Goal: Information Seeking & Learning: Check status

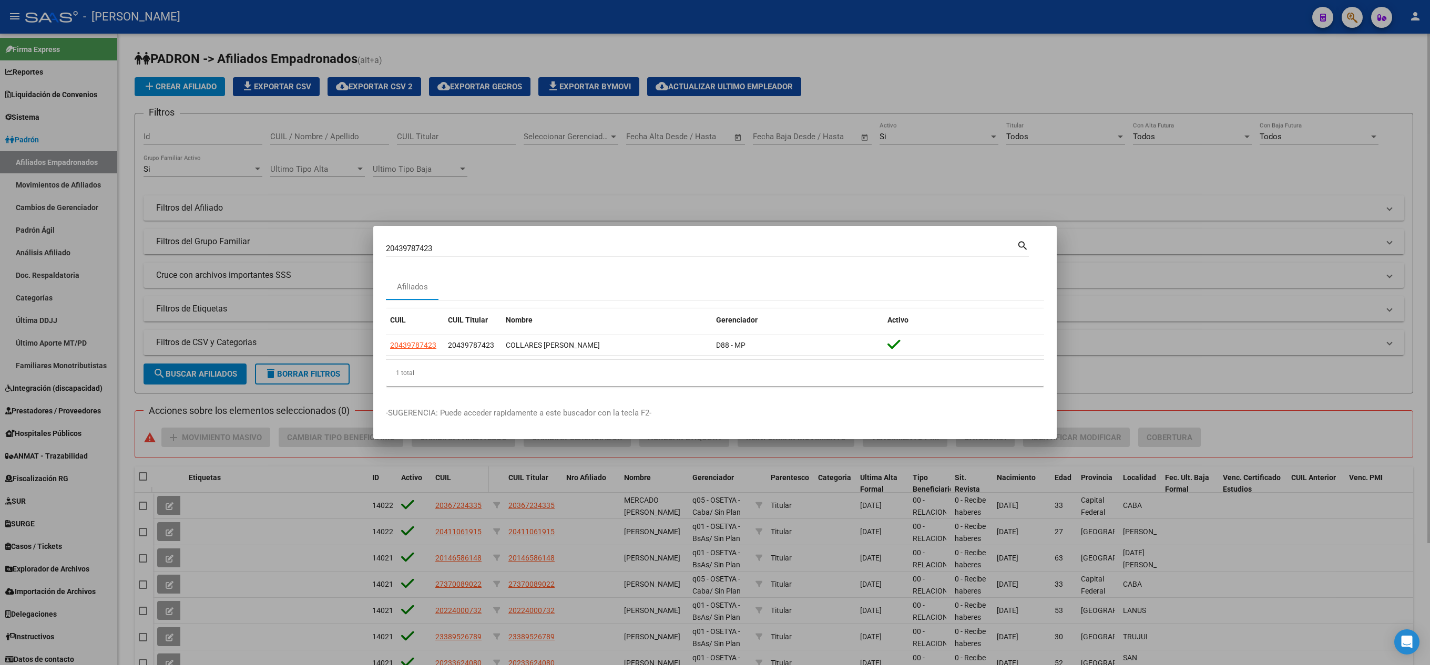
click at [686, 547] on div at bounding box center [715, 332] width 1430 height 665
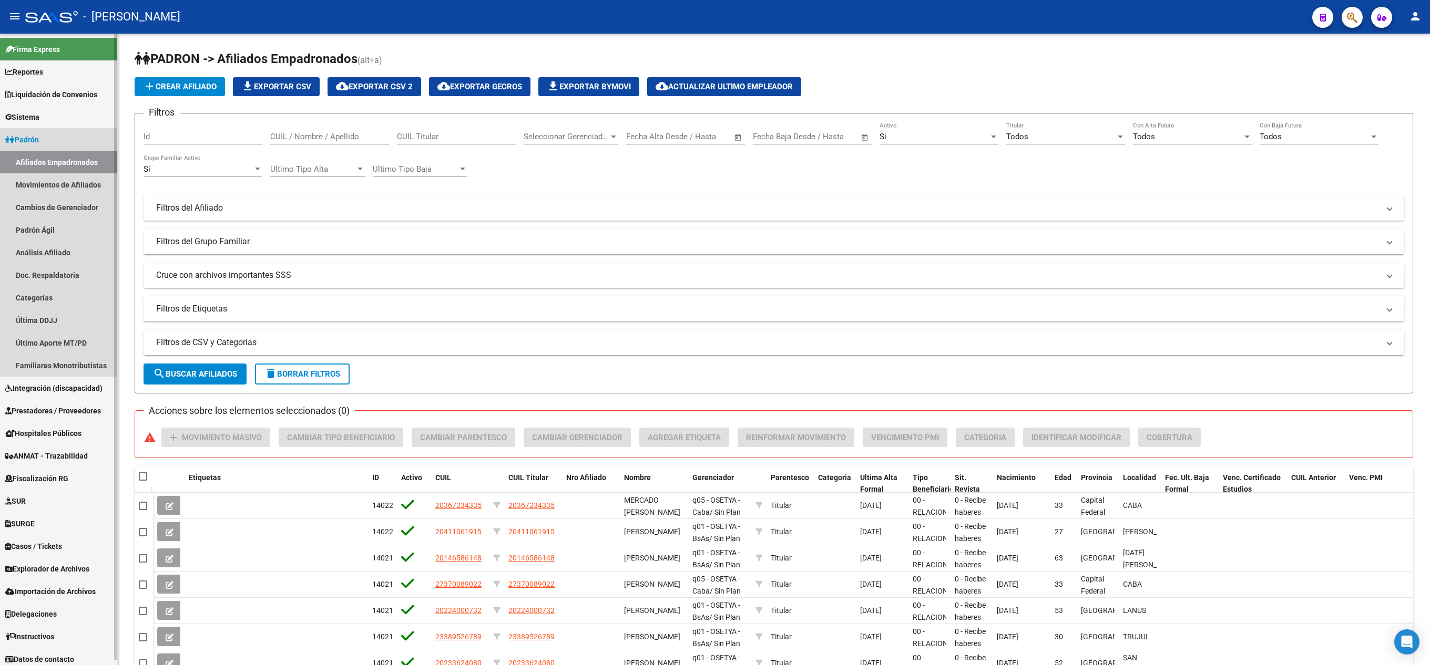
click at [100, 169] on link "Afiliados Empadronados" at bounding box center [58, 162] width 117 height 23
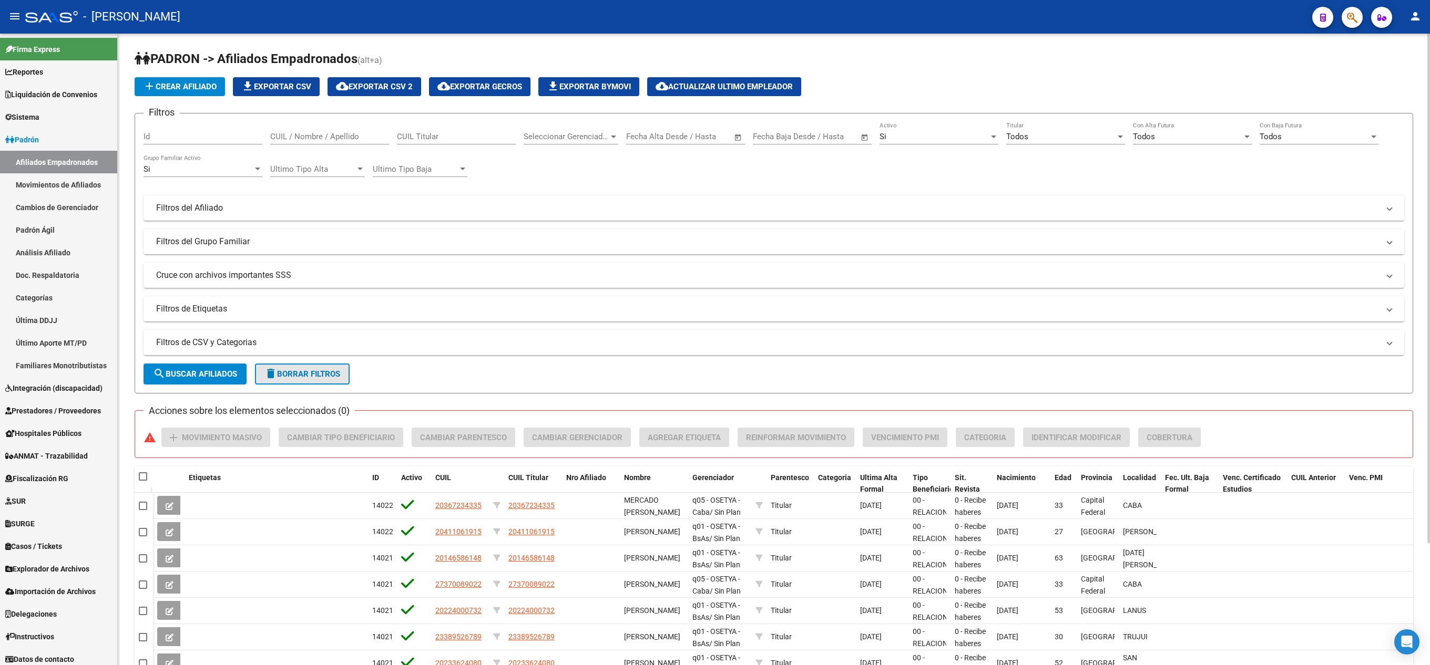
click at [297, 366] on button "delete Borrar Filtros" at bounding box center [302, 374] width 95 height 21
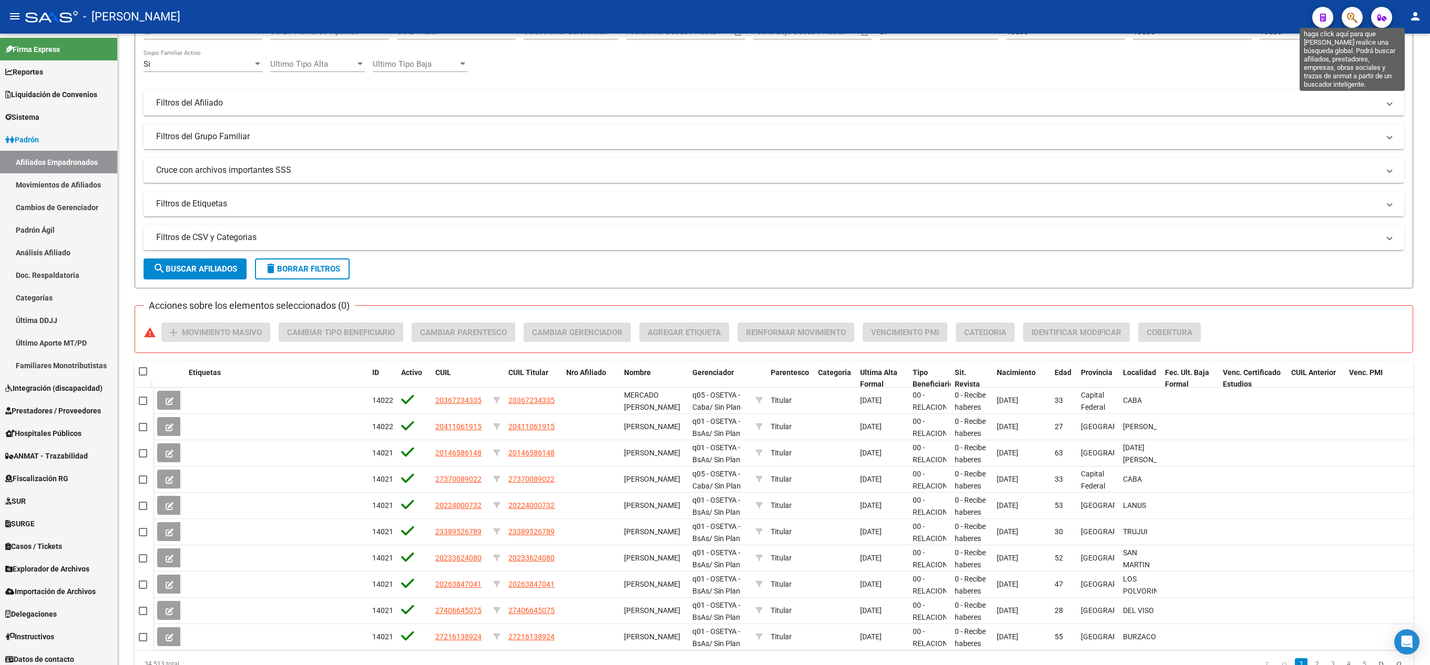
click at [1357, 16] on icon "button" at bounding box center [1351, 18] width 11 height 12
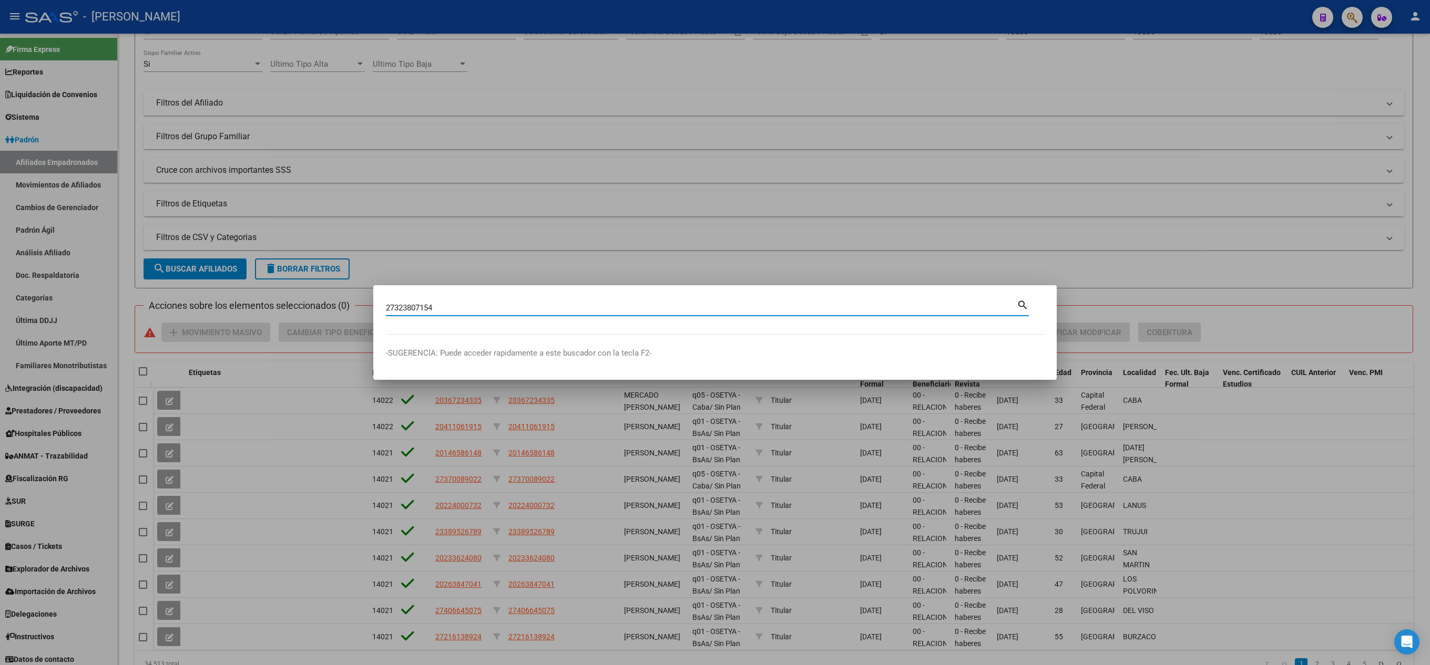
type input "27323807154"
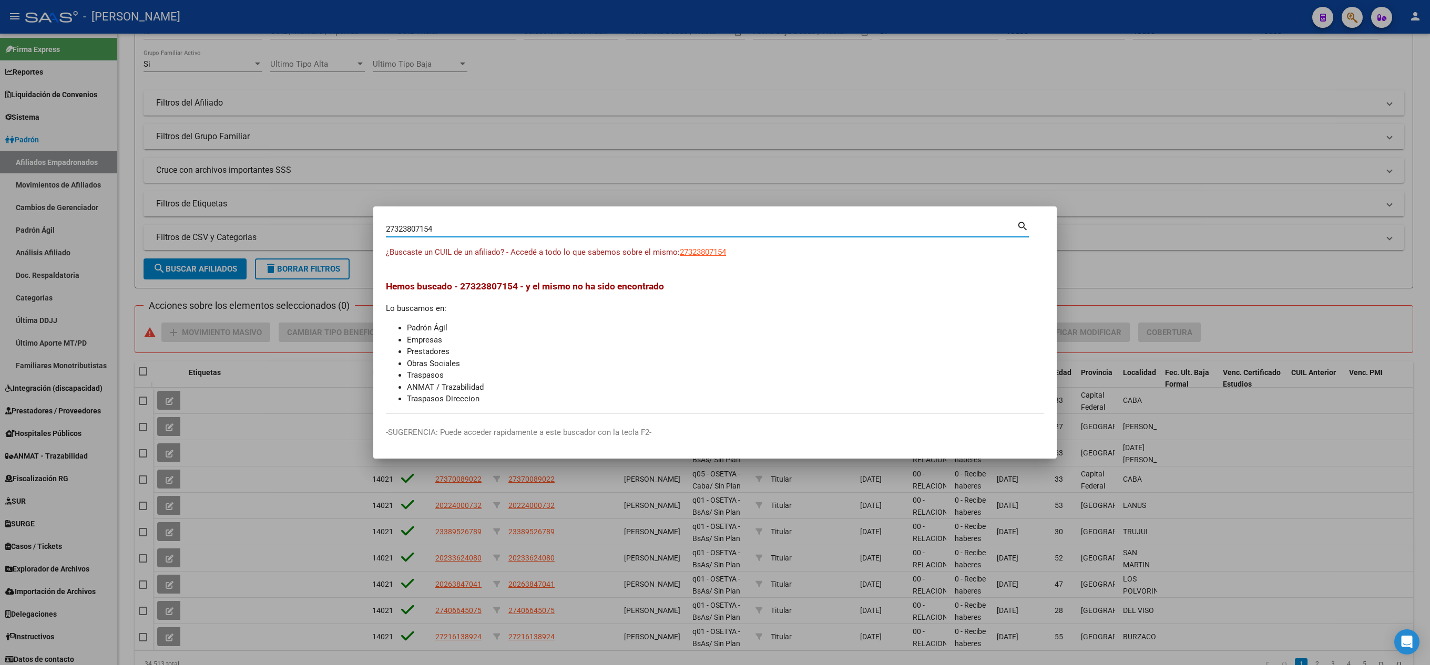
click at [731, 254] on div "¿Buscaste un CUIL de un afiliado? - Accedé a todo lo que sabemos sobre el mismo…" at bounding box center [715, 258] width 658 height 24
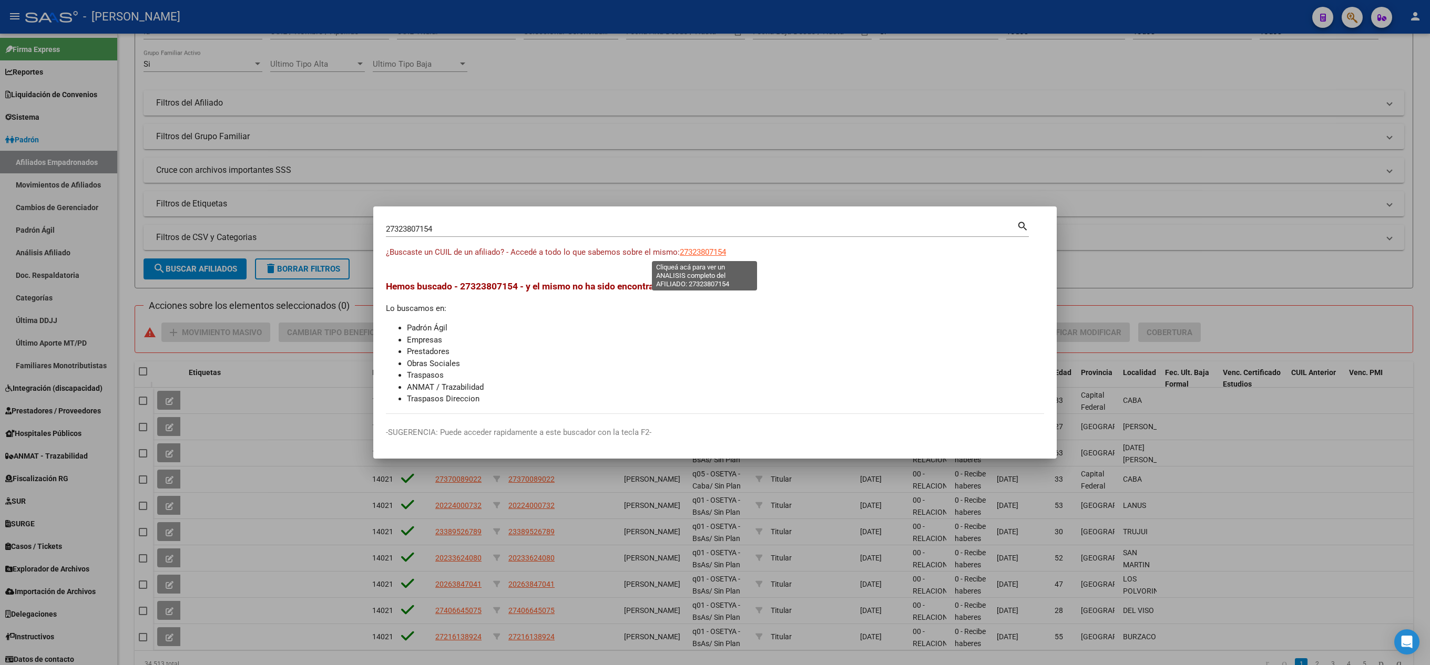
click at [719, 252] on span "27323807154" at bounding box center [703, 252] width 46 height 9
type textarea "27323807154"
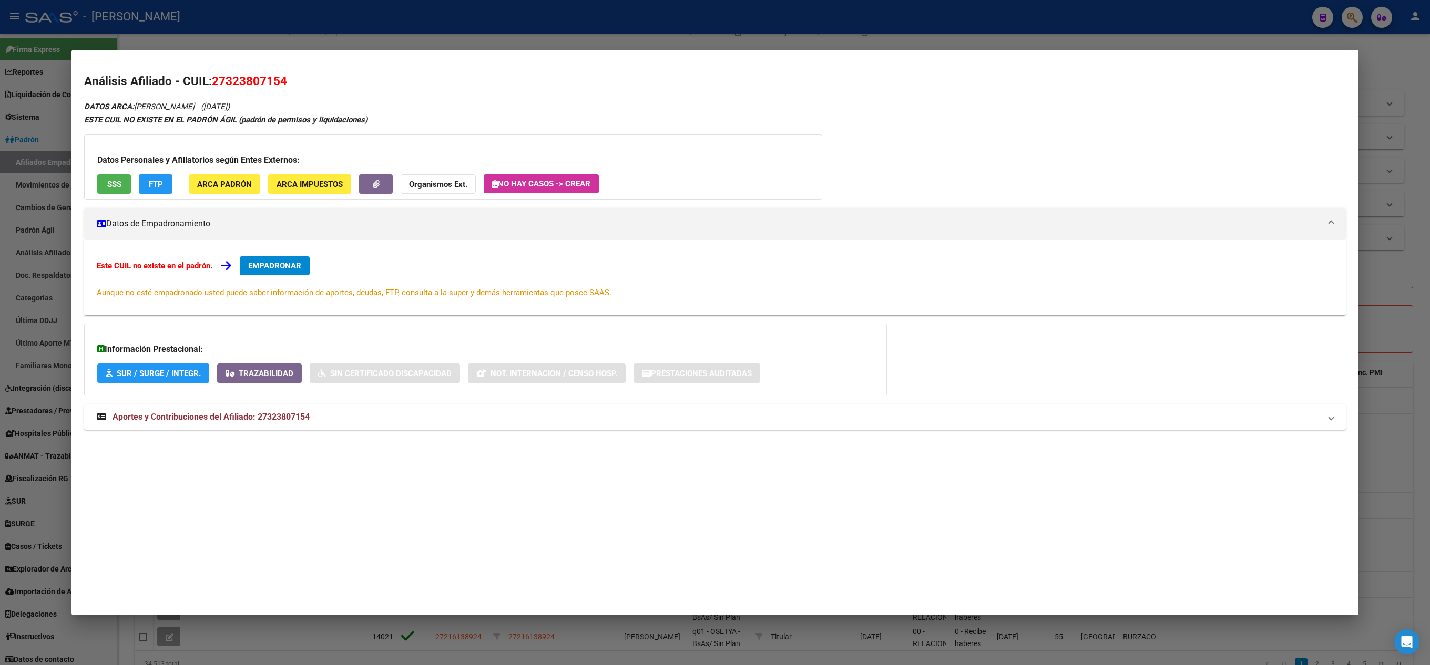
click at [318, 421] on mat-panel-title "Aportes y Contribuciones del Afiliado: 27323807154" at bounding box center [709, 417] width 1224 height 13
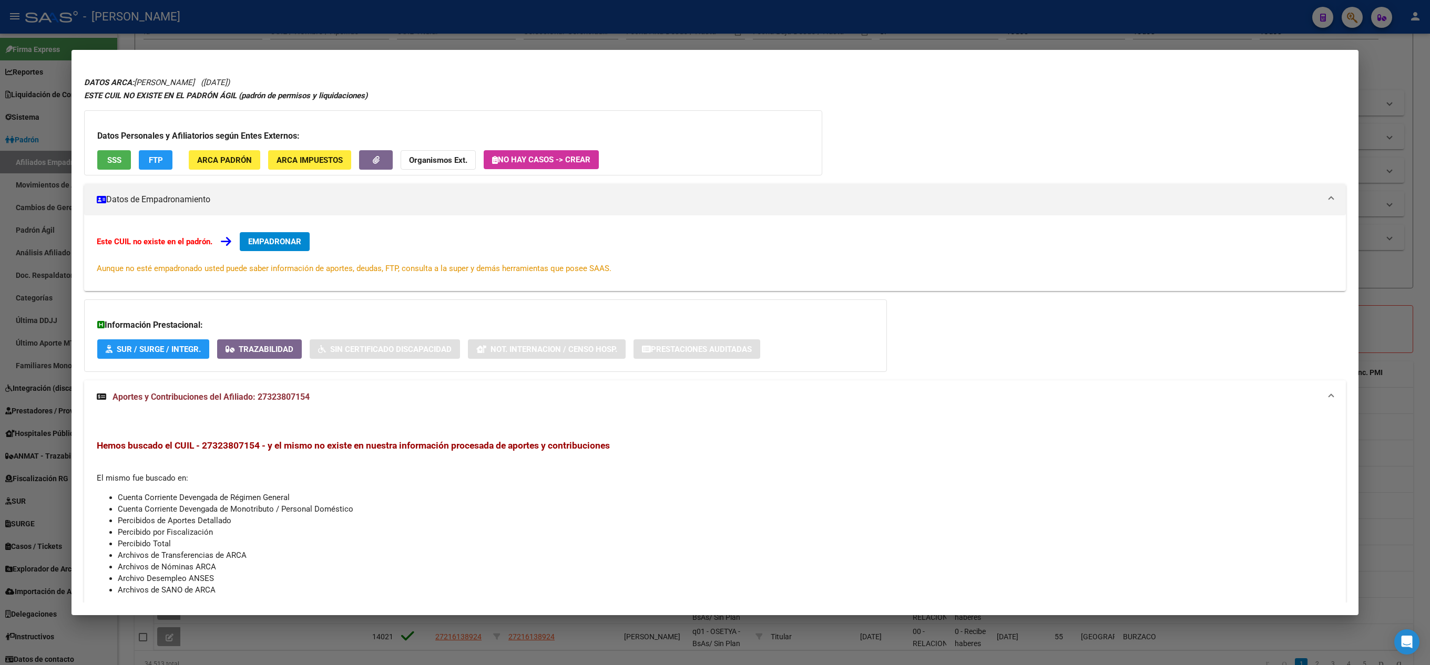
scroll to position [0, 0]
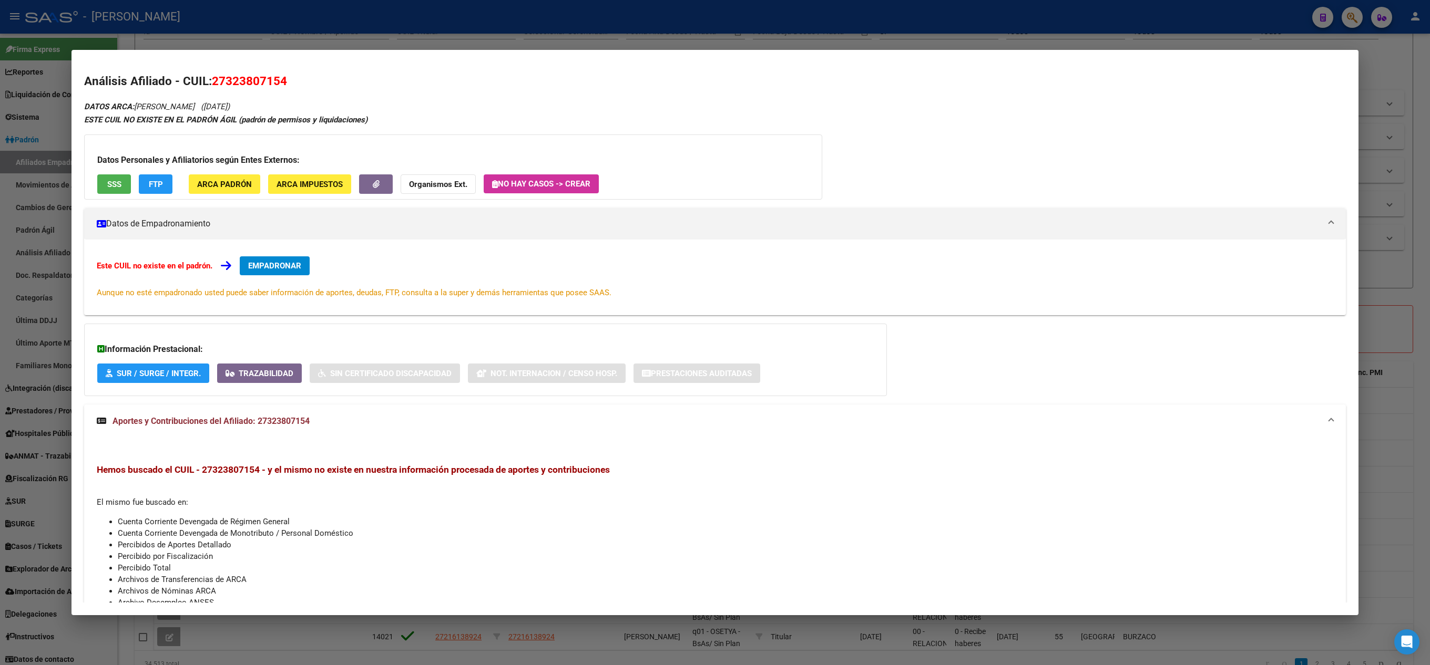
click at [226, 79] on span "27323807154" at bounding box center [249, 81] width 75 height 14
click at [234, 80] on span "27323807154" at bounding box center [249, 81] width 75 height 14
